Goal: Check status: Check status

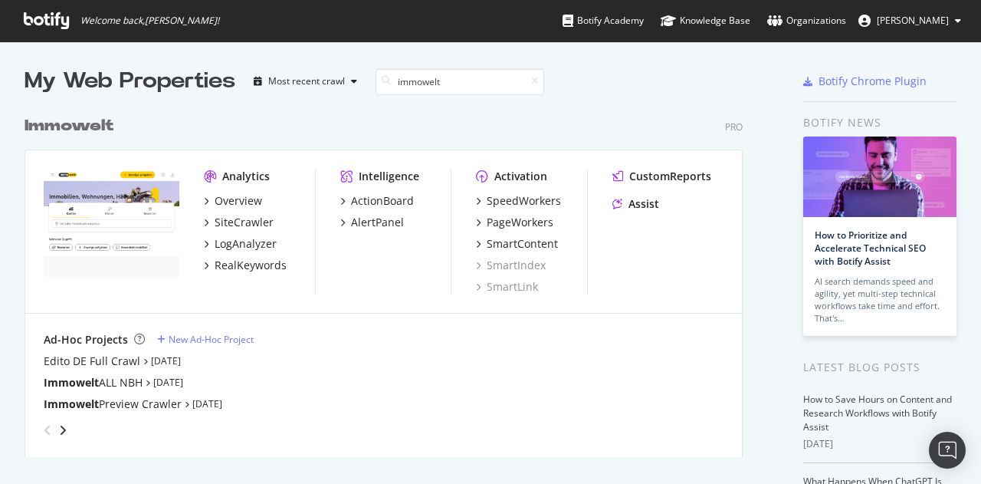
scroll to position [348, 718]
type input "immowelt"
click at [228, 226] on div "SiteCrawler" at bounding box center [244, 222] width 59 height 15
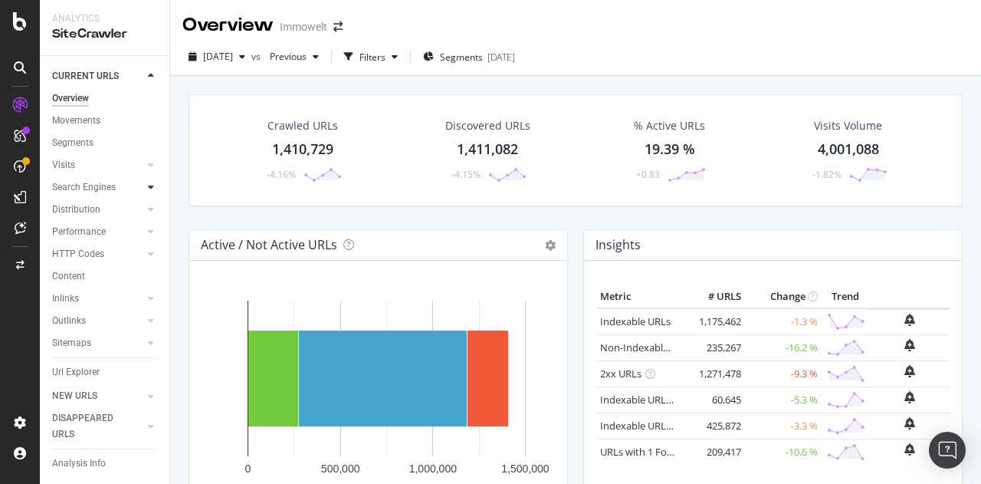
click at [148, 188] on icon at bounding box center [151, 186] width 6 height 9
click at [81, 186] on div "Search Engines" at bounding box center [84, 187] width 64 height 16
